Goal: Task Accomplishment & Management: Manage account settings

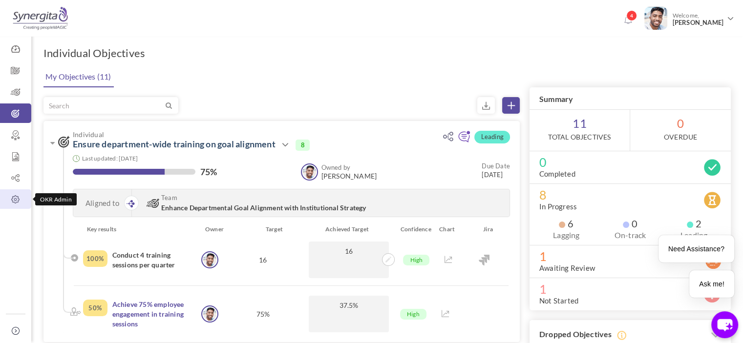
click at [16, 198] on icon at bounding box center [15, 200] width 31 height 10
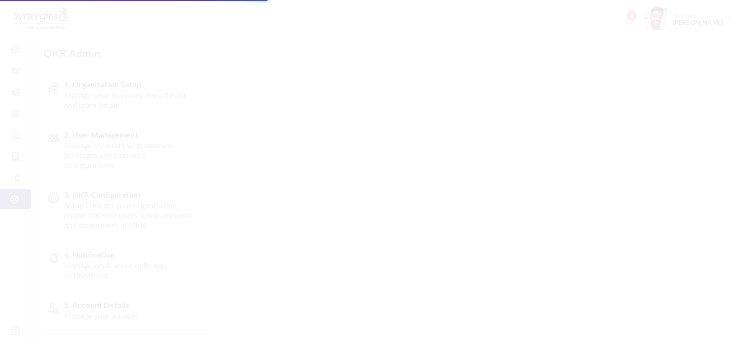
click at [118, 143] on span "Manage the users with relevant privileges and password configurations." at bounding box center [128, 155] width 128 height 29
click at [118, 143] on body "Trial Extended! Subscribe to continue using all the features. 4 Welcome, [PERSO…" at bounding box center [371, 171] width 743 height 343
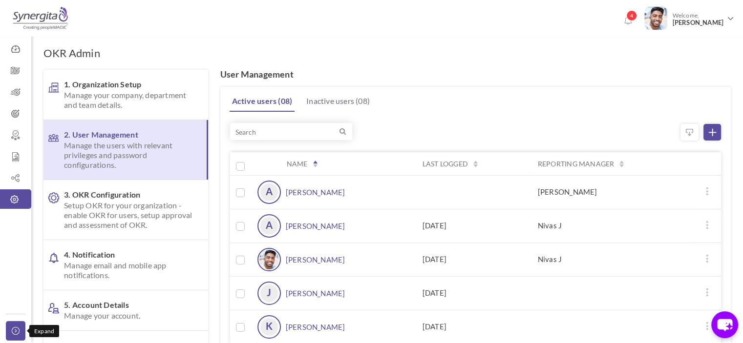
click at [16, 331] on icon at bounding box center [18, 331] width 12 height 8
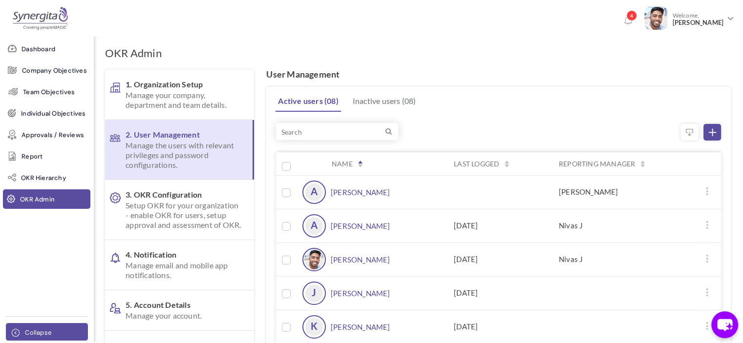
click at [16, 331] on icon at bounding box center [18, 333] width 12 height 8
